Goal: Transaction & Acquisition: Purchase product/service

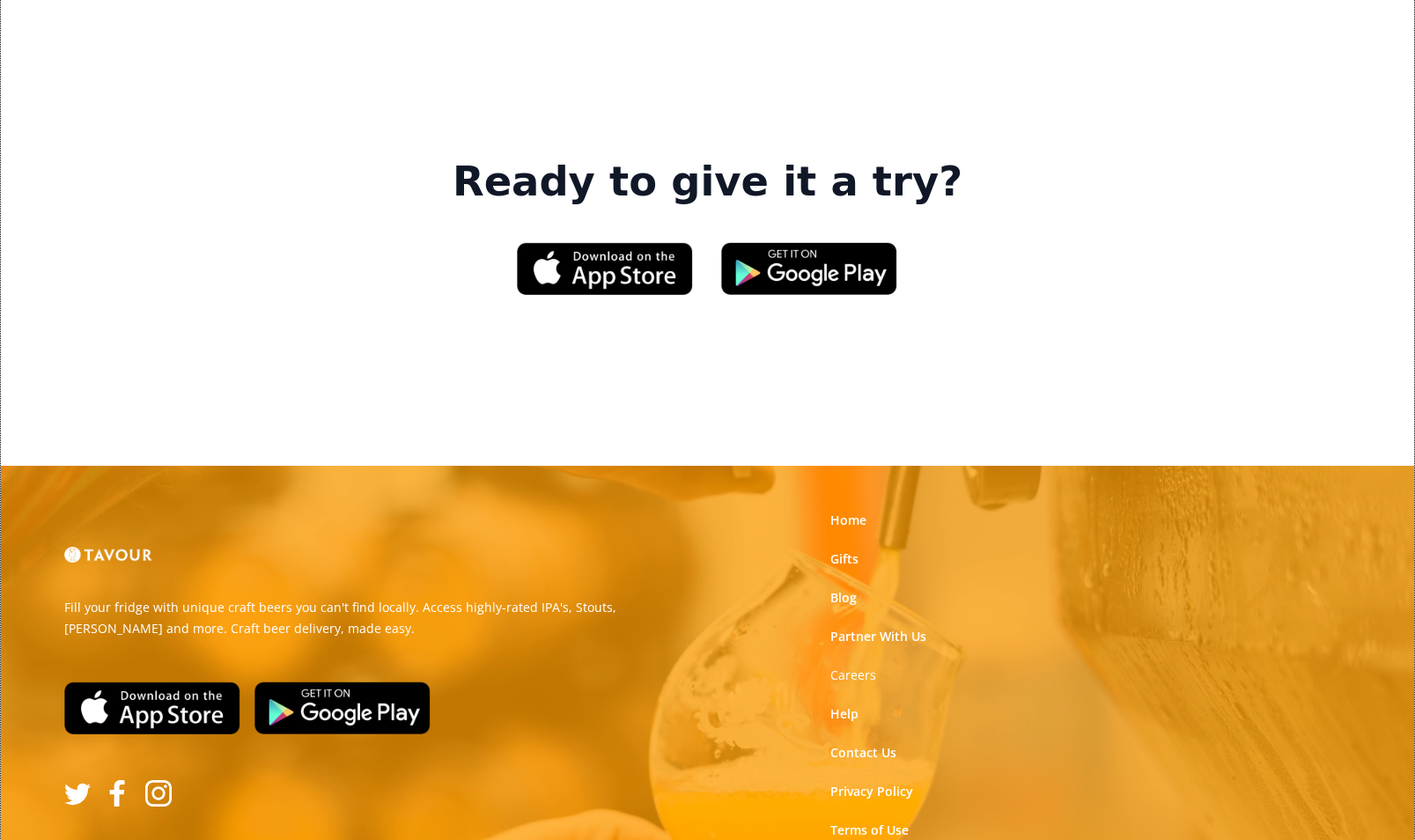
scroll to position [2683, 0]
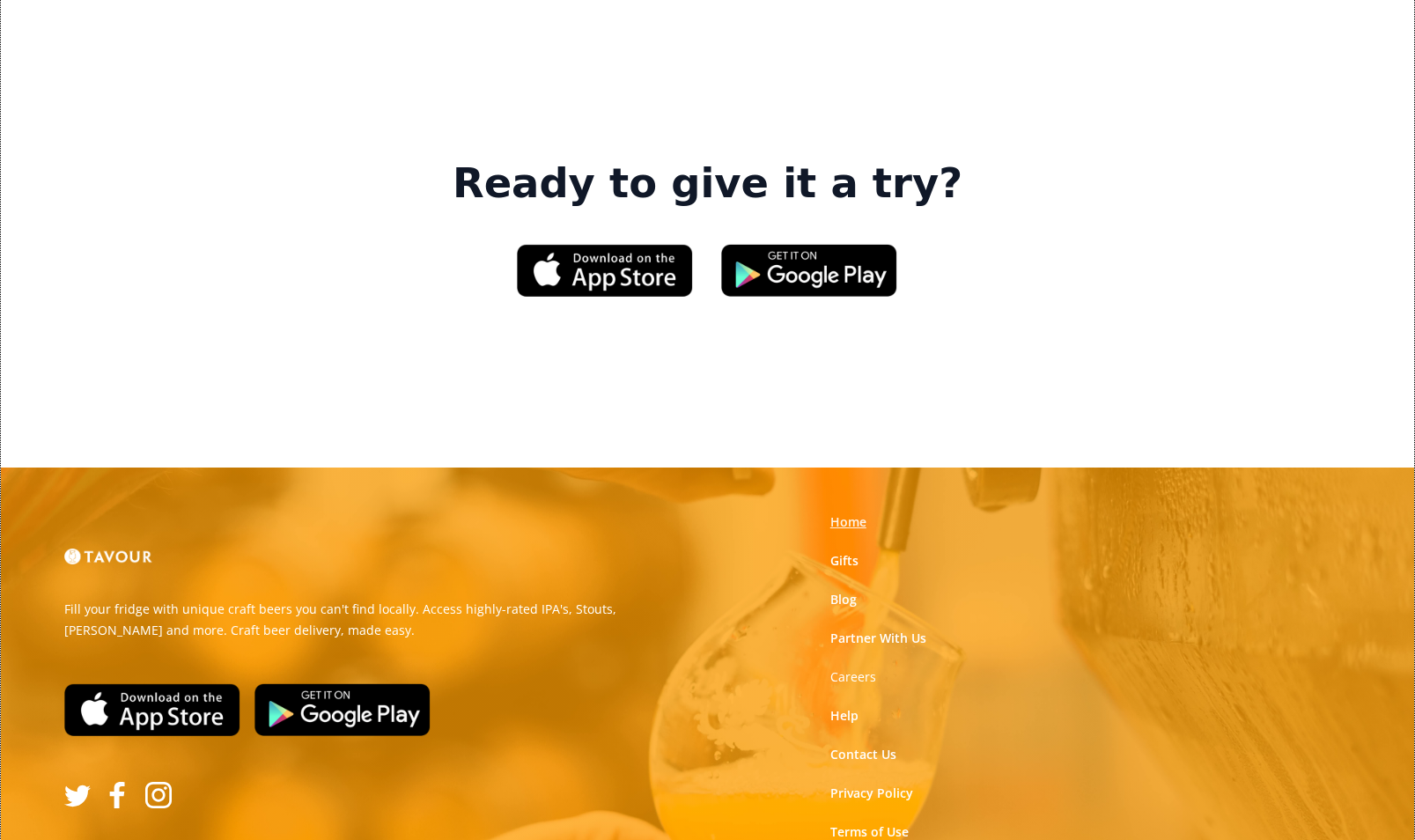
click at [838, 513] on link "Home" at bounding box center [848, 522] width 36 height 18
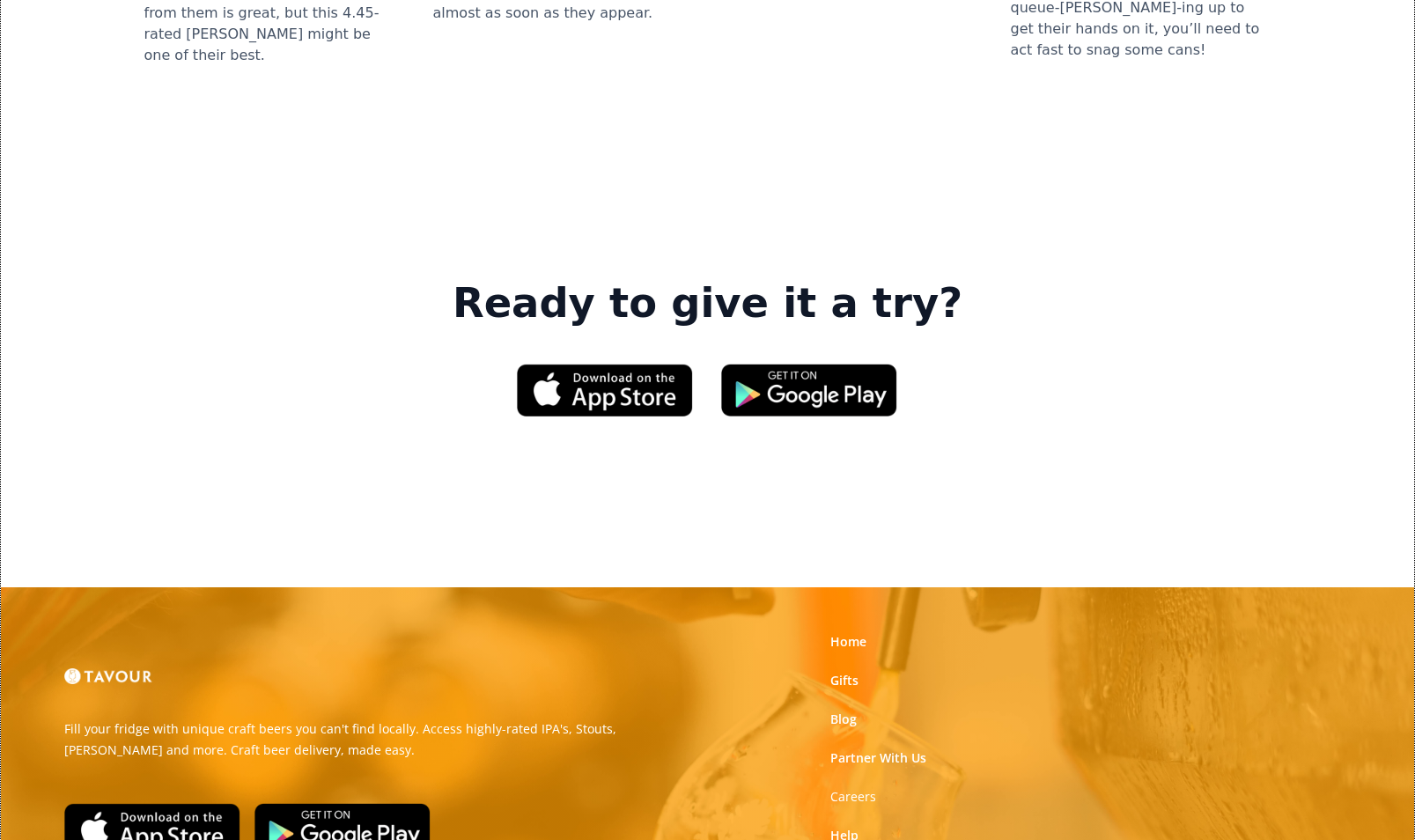
scroll to position [2566, 0]
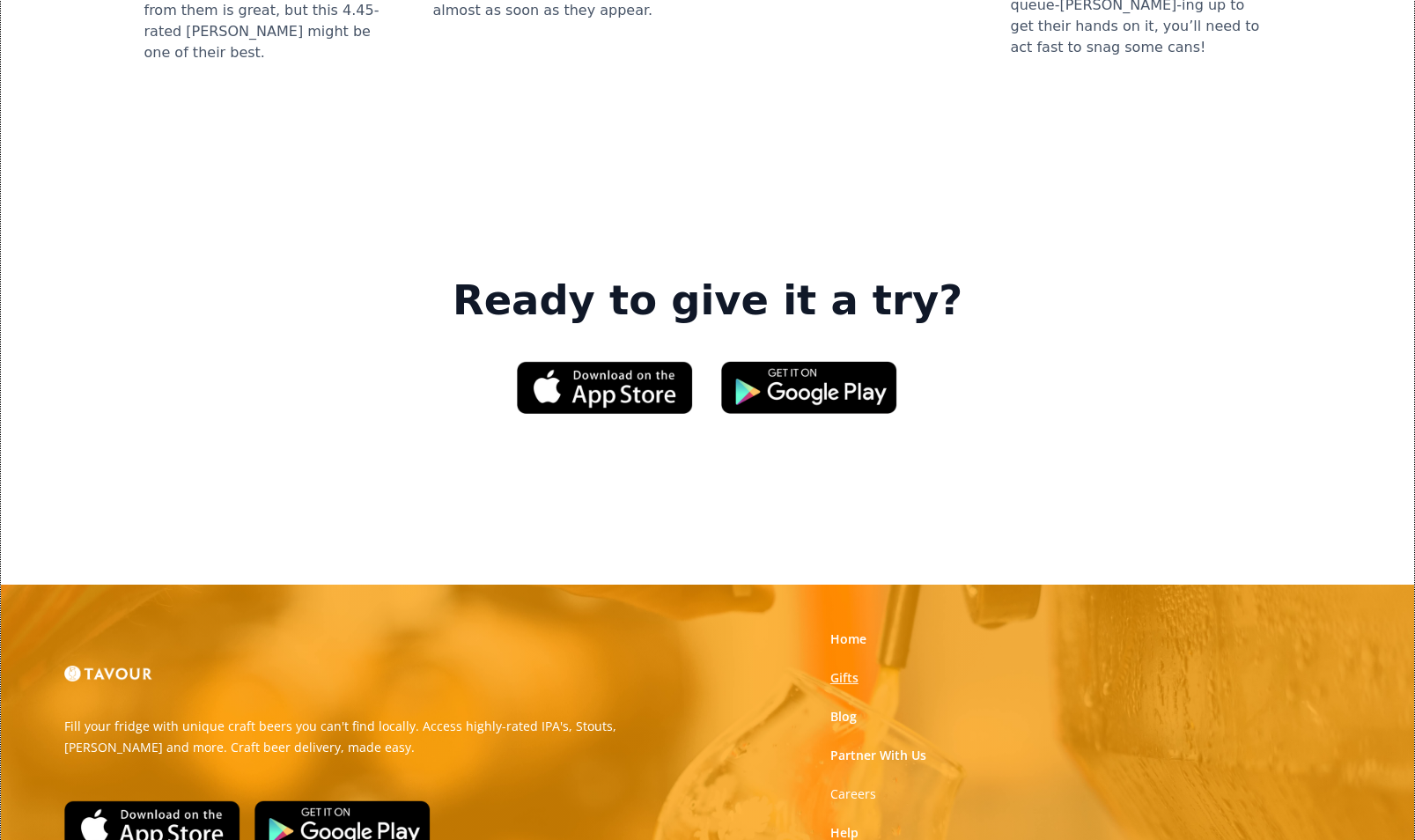
click at [851, 669] on link "Gifts" at bounding box center [845, 678] width 28 height 18
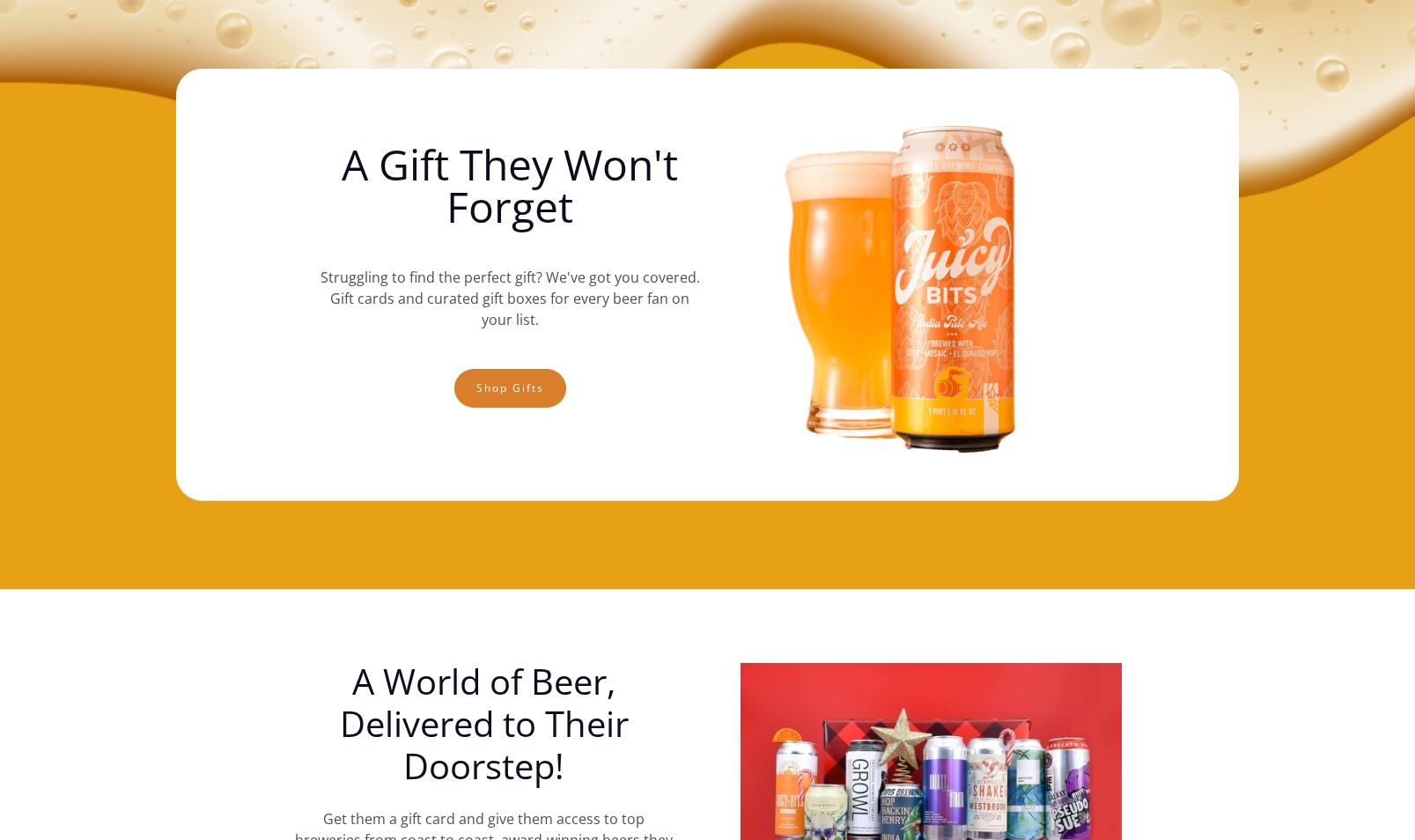
scroll to position [55, 2]
click at [527, 384] on link "Shop gifts" at bounding box center [510, 389] width 112 height 39
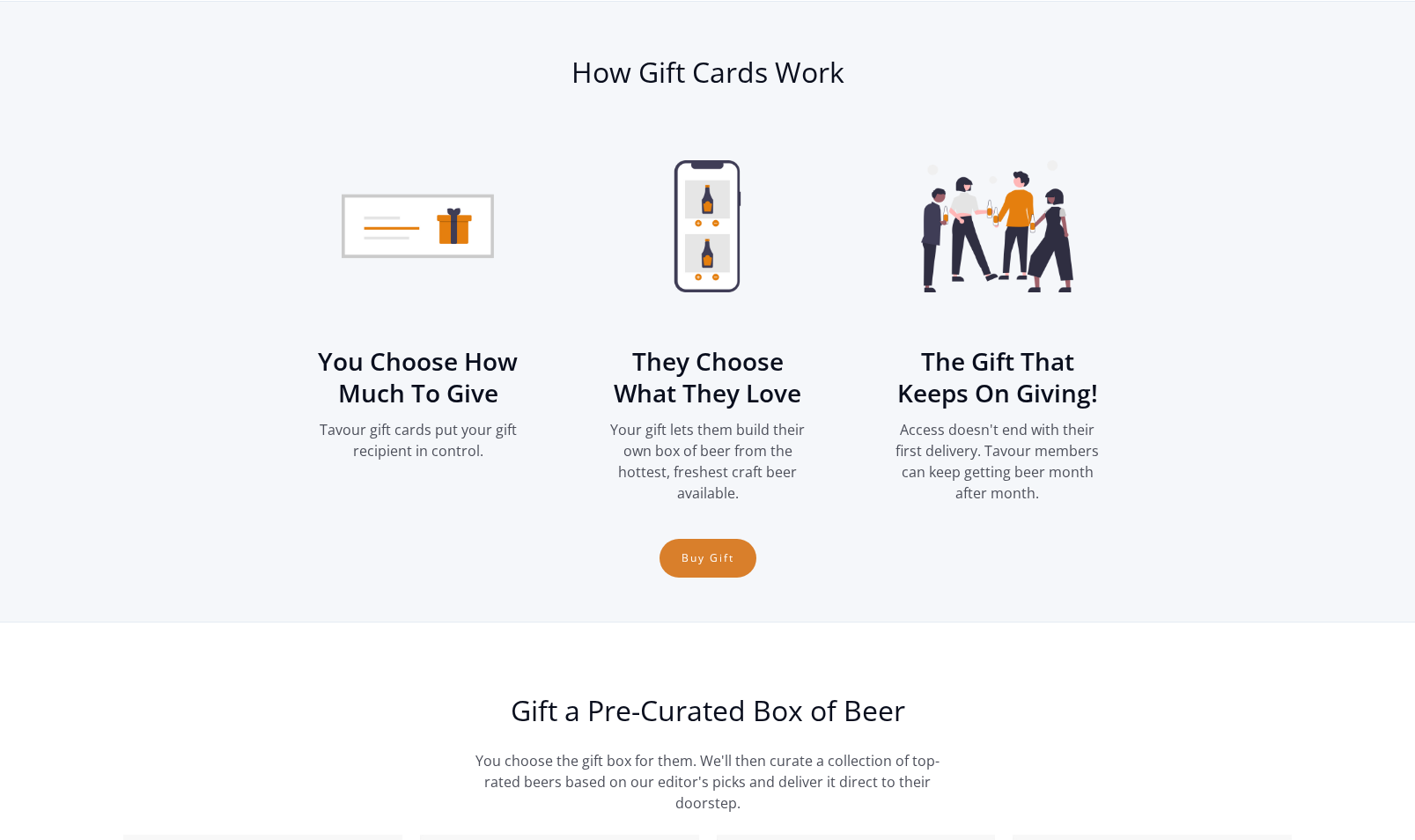
scroll to position [2368, 0]
click at [694, 552] on link "Buy Gift" at bounding box center [708, 556] width 97 height 39
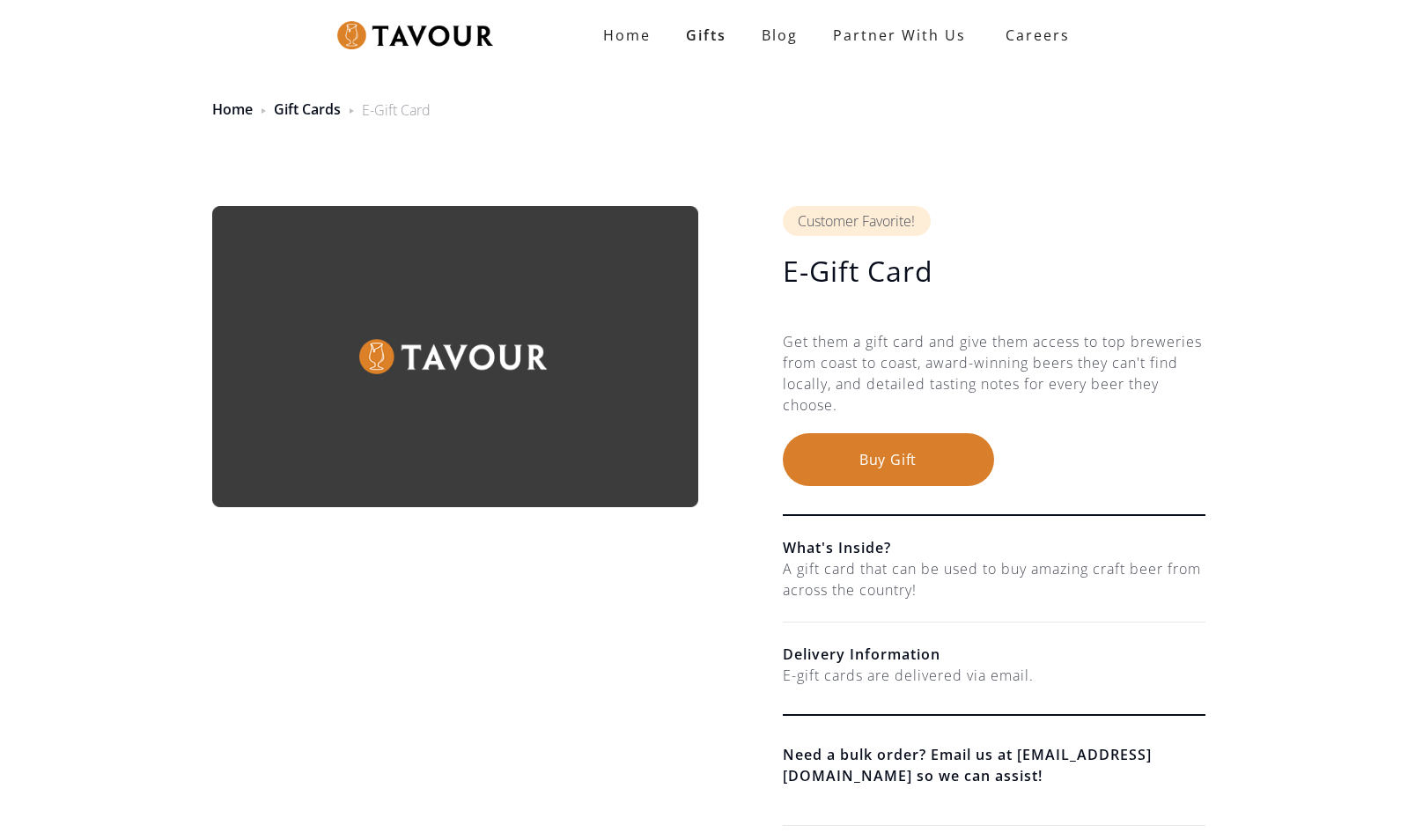
click at [864, 460] on button "Buy Gift" at bounding box center [889, 460] width 212 height 53
